Goal: Information Seeking & Learning: Find specific fact

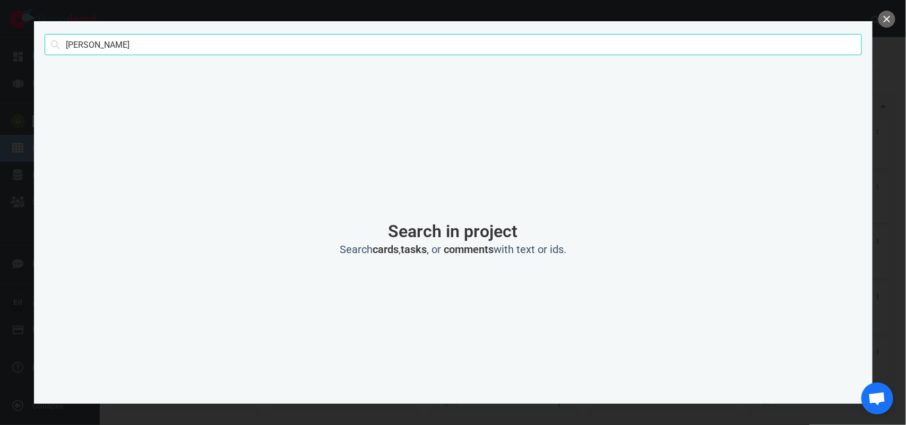
scroll to position [158, 0]
click at [90, 45] on input "[PERSON_NAME]" at bounding box center [453, 44] width 817 height 21
type input "graciotti"
click button "Search" at bounding box center [0, 0] width 0 height 0
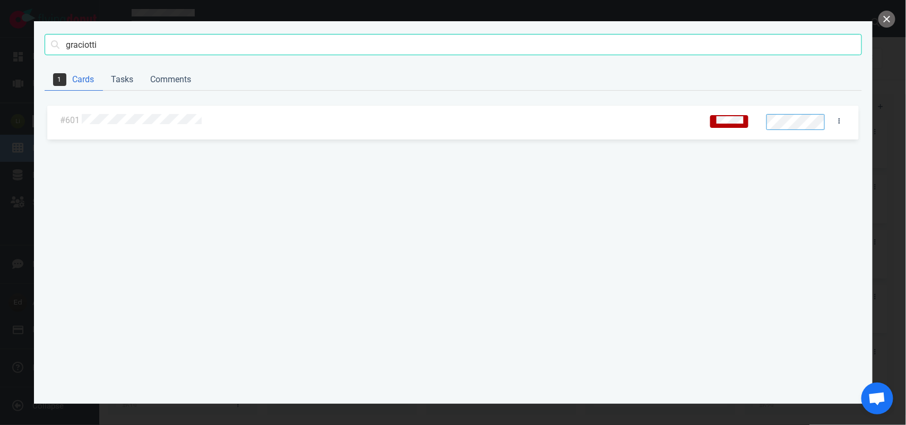
click at [115, 112] on div at bounding box center [390, 120] width 620 height 25
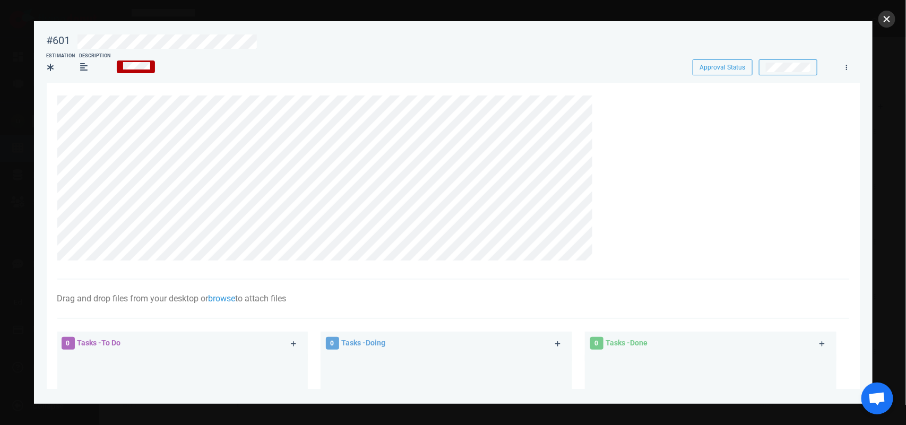
click at [881, 21] on button "close" at bounding box center [886, 19] width 17 height 17
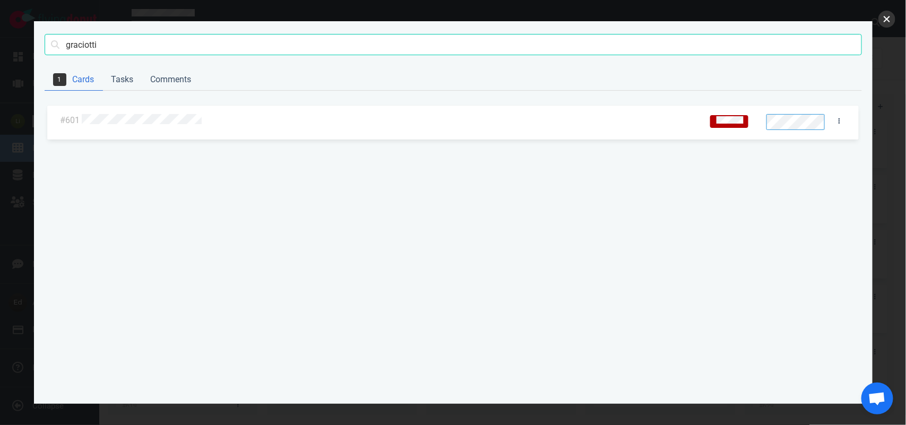
click at [884, 20] on button "close" at bounding box center [886, 19] width 17 height 17
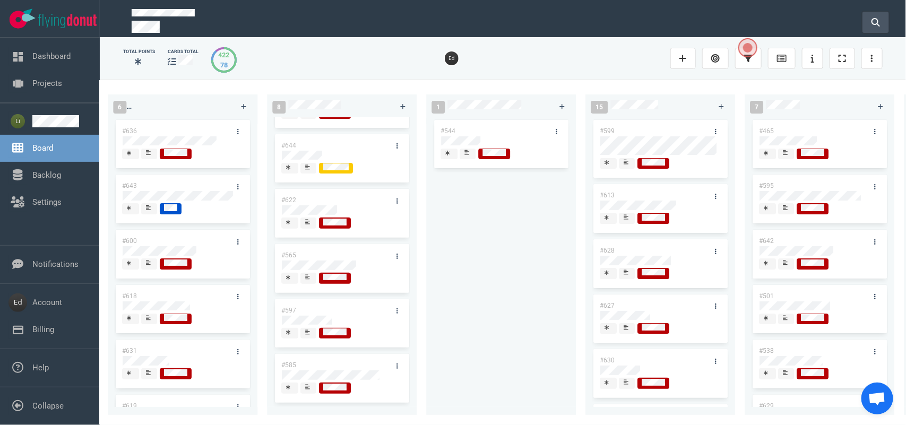
click at [868, 22] on button at bounding box center [875, 22] width 27 height 21
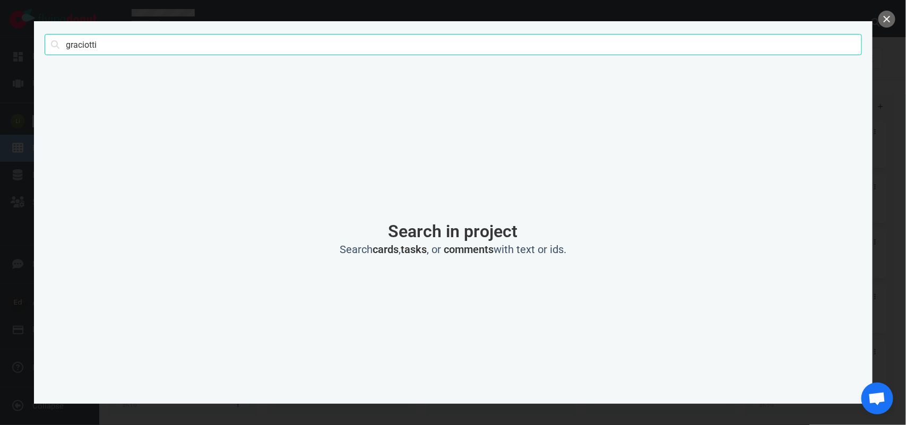
click at [140, 54] on input "graciotti" at bounding box center [453, 44] width 817 height 21
click at [130, 46] on input "graciotti" at bounding box center [453, 44] width 817 height 21
click button "Search" at bounding box center [0, 0] width 0 height 0
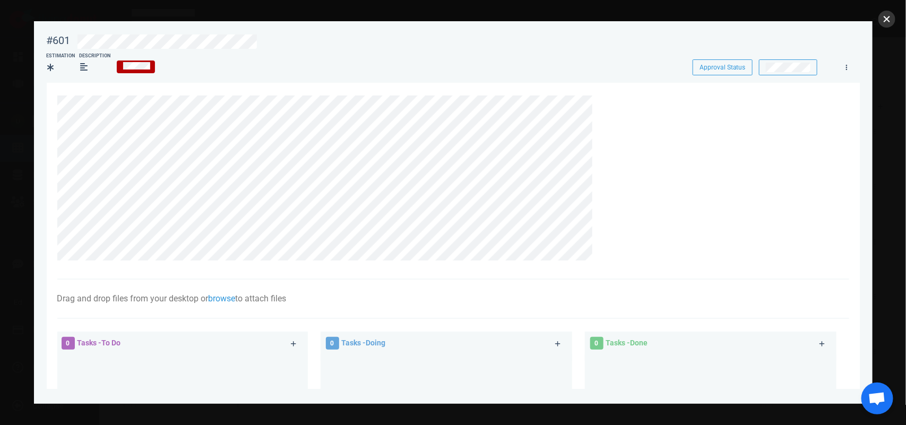
click at [888, 16] on button "close" at bounding box center [886, 19] width 17 height 17
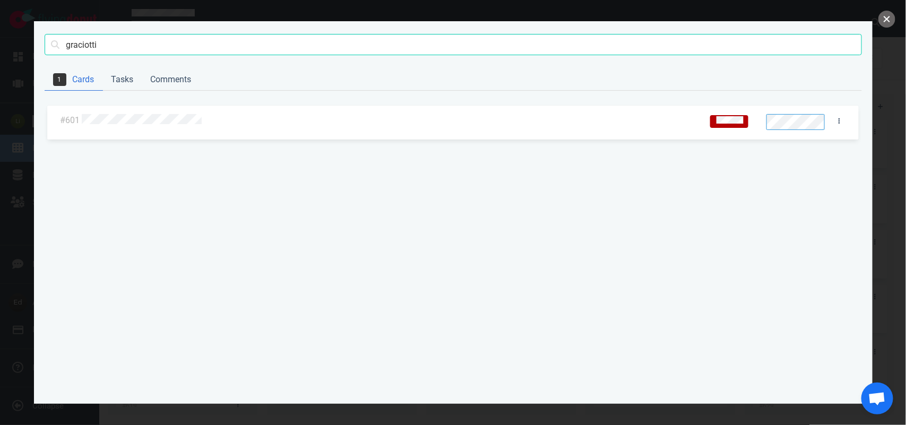
click at [888, 16] on button "close" at bounding box center [886, 19] width 17 height 17
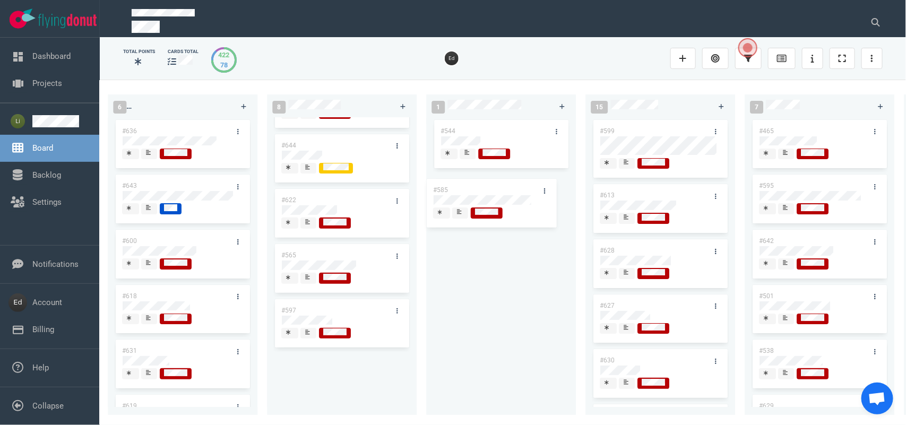
drag, startPoint x: 313, startPoint y: 358, endPoint x: 465, endPoint y: 189, distance: 227.3
click at [465, 189] on div "0 2 #653 #652 12 #641 #639 #634 #635 #608 #611 #602 #603 #548 3 #482 #390 #331 …" at bounding box center [503, 252] width 806 height 345
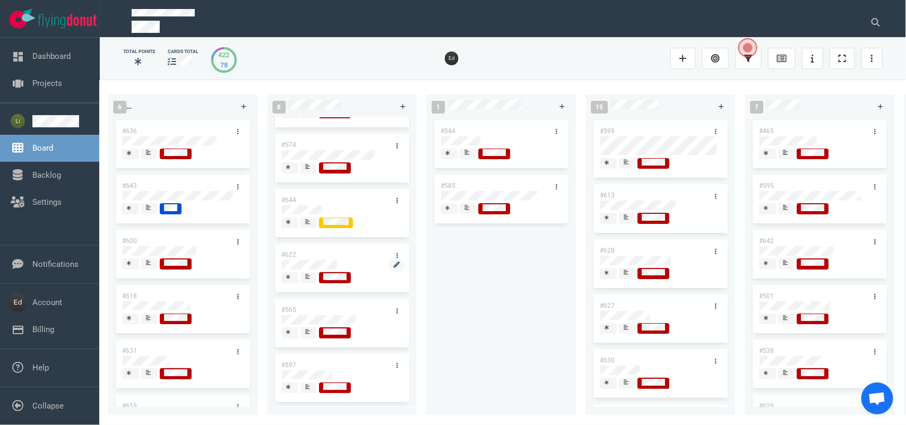
scroll to position [0, 0]
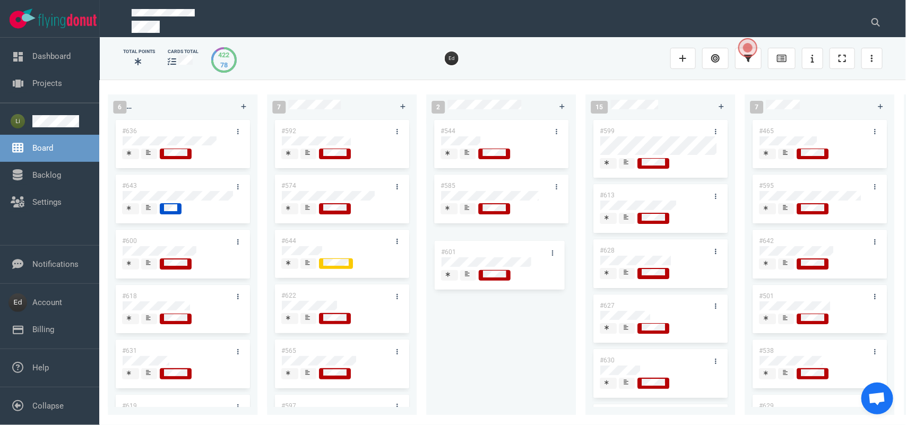
drag, startPoint x: 311, startPoint y: 186, endPoint x: 471, endPoint y: 252, distance: 172.9
click at [471, 252] on div "0 2 #653 #652 12 #641 #639 #634 #635 #608 #611 #602 #603 #548 3 #482 #390 #331 …" at bounding box center [503, 252] width 806 height 345
